Goal: Task Accomplishment & Management: Use online tool/utility

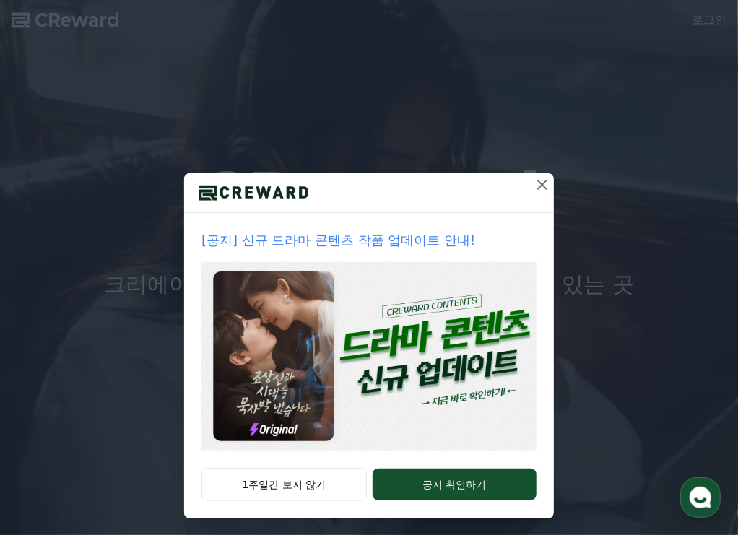
click at [540, 188] on icon at bounding box center [542, 185] width 10 height 10
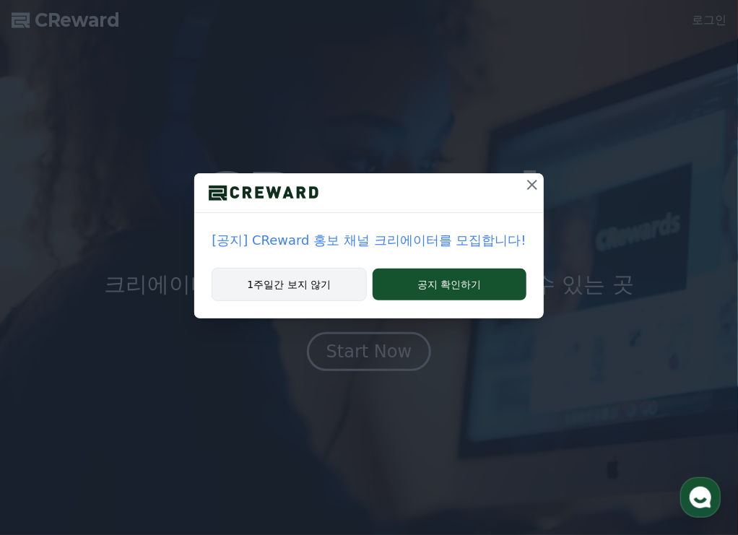
click at [355, 275] on button "1주일간 보지 않기" at bounding box center [289, 284] width 155 height 33
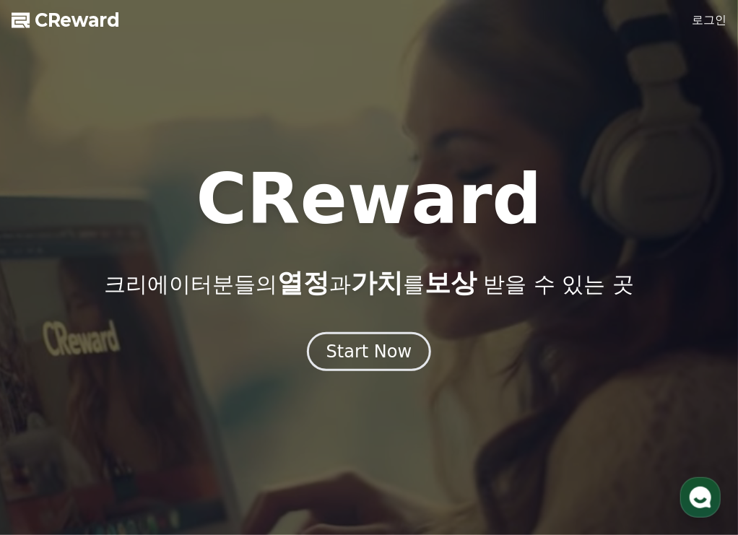
click at [720, 27] on link "로그인" at bounding box center [709, 20] width 35 height 17
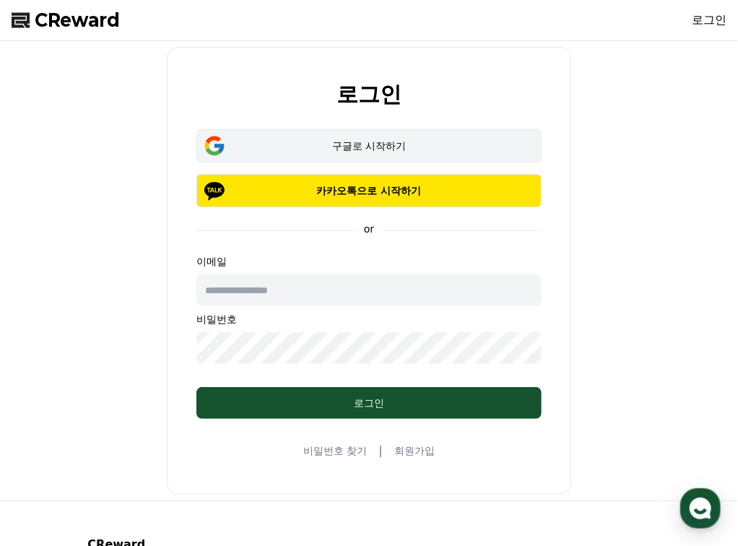
click at [495, 147] on div "구글로 시작하기" at bounding box center [368, 146] width 303 height 14
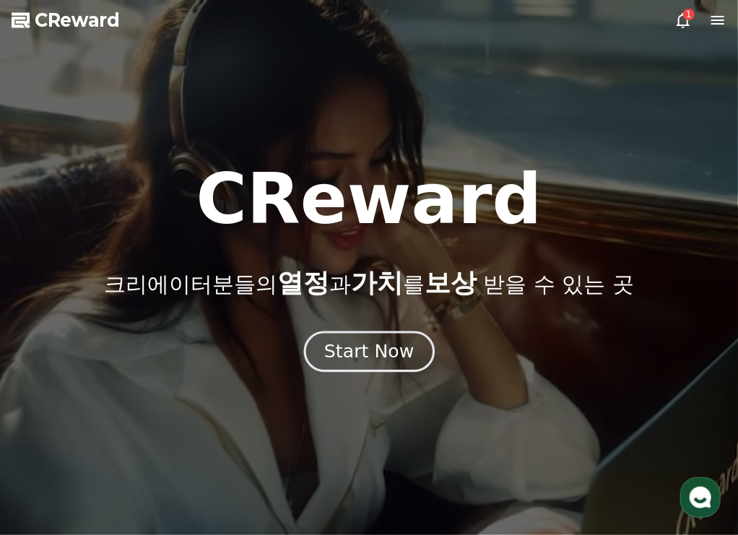
click at [422, 353] on button "Start Now" at bounding box center [368, 351] width 131 height 41
